Goal: Obtain resource: Obtain resource

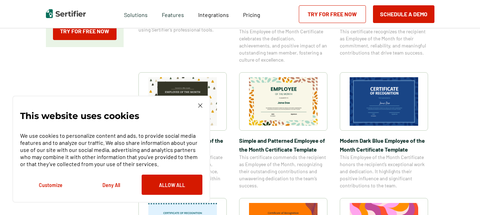
scroll to position [215, 0]
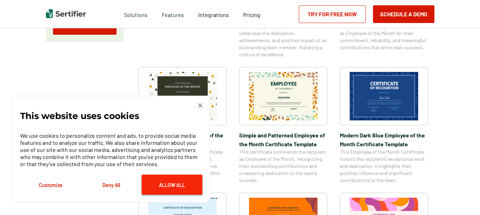
click at [185, 189] on button "Allow All" at bounding box center [172, 184] width 61 height 20
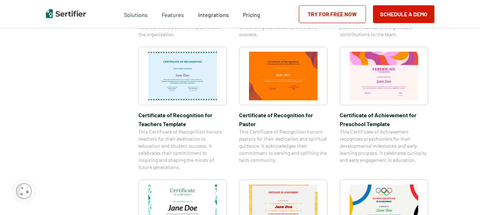
scroll to position [364, 0]
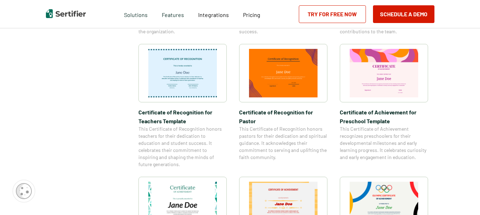
click at [272, 83] on img at bounding box center [283, 73] width 69 height 48
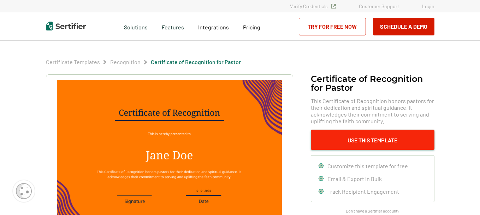
click at [377, 141] on button "Use This Template" at bounding box center [373, 139] width 124 height 20
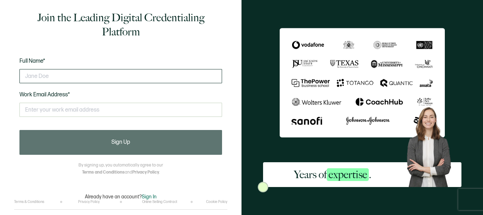
click at [51, 74] on input "text" at bounding box center [120, 76] width 203 height 14
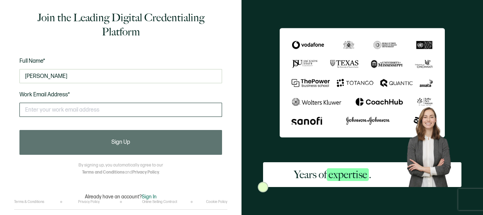
type input "[PERSON_NAME]"
click at [43, 111] on input "text" at bounding box center [120, 109] width 203 height 14
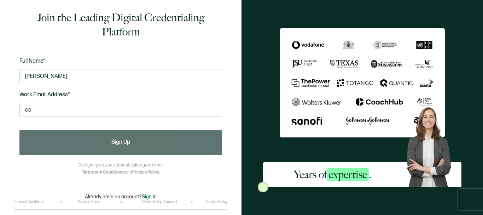
type input "cathykinney2107@gmail.com"
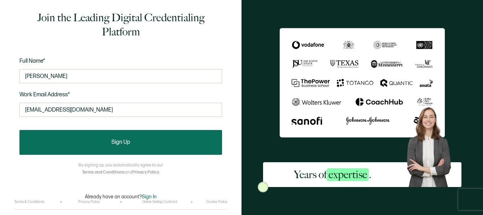
click at [111, 136] on button "Sign Up" at bounding box center [120, 142] width 203 height 25
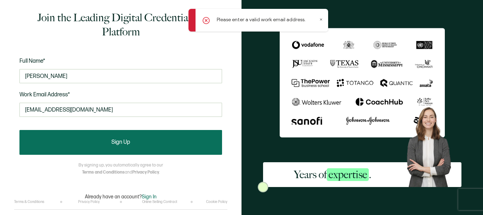
click at [115, 140] on span "Sign Up" at bounding box center [120, 142] width 19 height 6
